Goal: Find contact information: Find contact information

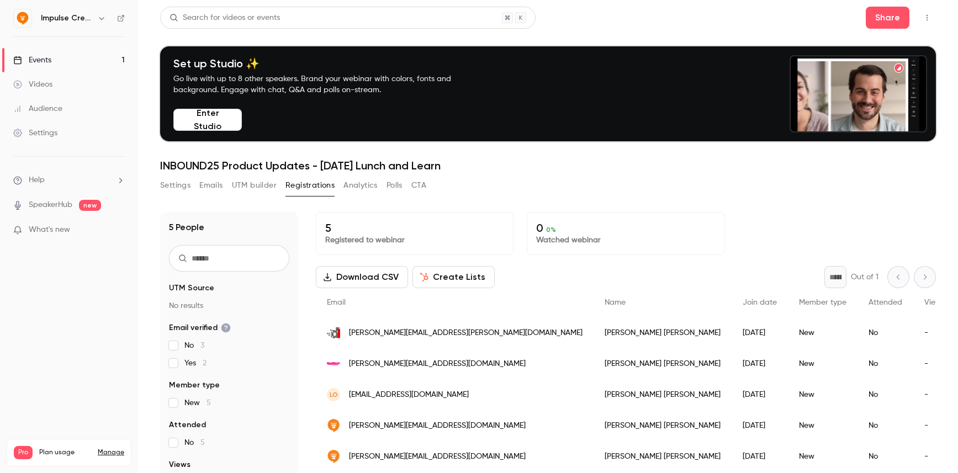
scroll to position [108, 0]
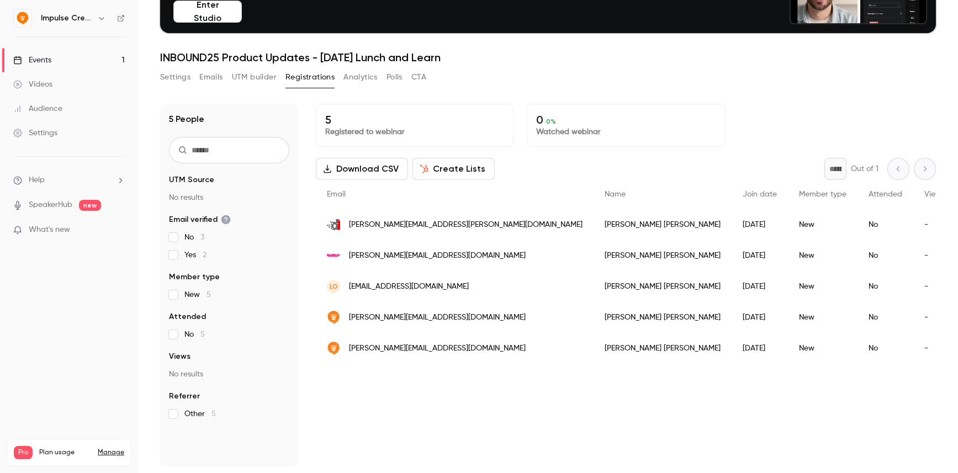
click at [575, 410] on div "5 Registered to webinar 0 0 % Watched webinar Download CSV Create Lists * Out o…" at bounding box center [626, 285] width 620 height 363
drag, startPoint x: 409, startPoint y: 228, endPoint x: 440, endPoint y: 229, distance: 30.4
click at [440, 229] on span "[PERSON_NAME][EMAIL_ADDRESS][PERSON_NAME][DOMAIN_NAME]" at bounding box center [466, 225] width 234 height 12
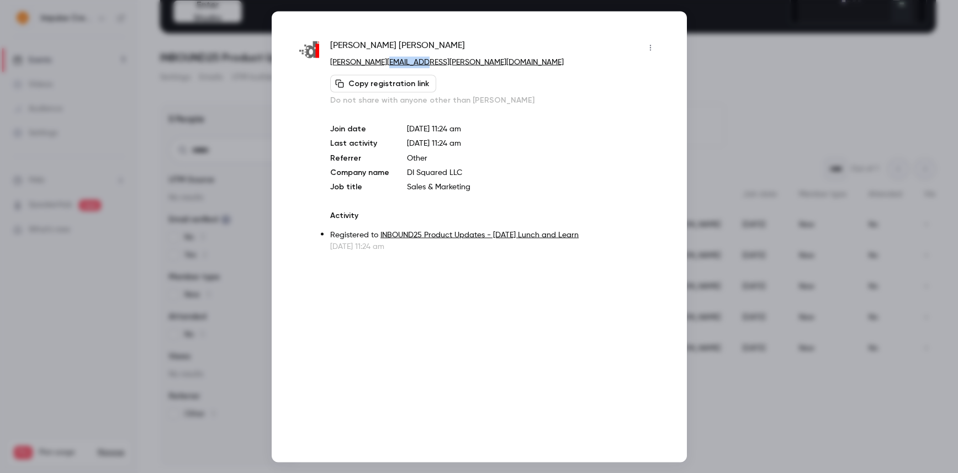
drag, startPoint x: 422, startPoint y: 62, endPoint x: 388, endPoint y: 65, distance: 34.3
click at [388, 65] on p "[PERSON_NAME][EMAIL_ADDRESS][PERSON_NAME][DOMAIN_NAME]" at bounding box center [494, 62] width 329 height 12
copy link "[DOMAIN_NAME]"
click at [721, 51] on div at bounding box center [479, 236] width 958 height 473
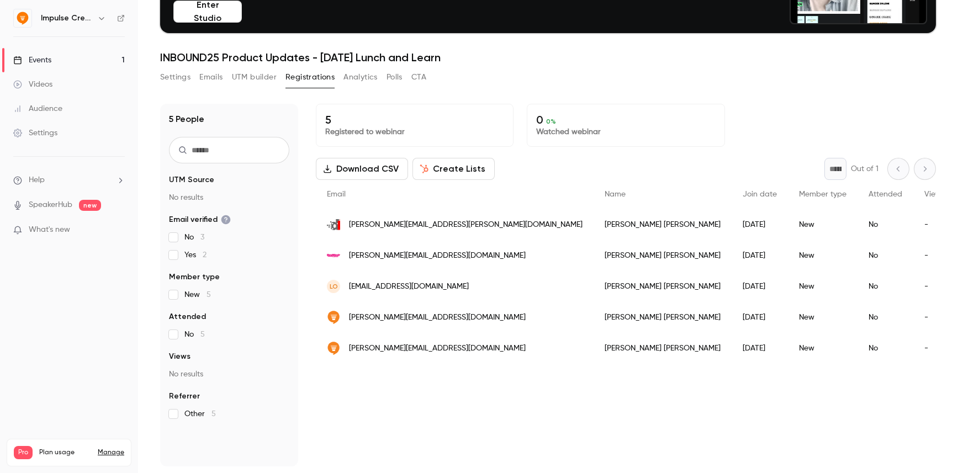
click at [23, 21] on img at bounding box center [23, 18] width 18 height 18
click at [172, 80] on button "Settings" at bounding box center [175, 77] width 30 height 18
